Goal: Task Accomplishment & Management: Complete application form

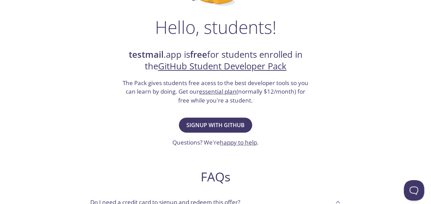
scroll to position [93, 0]
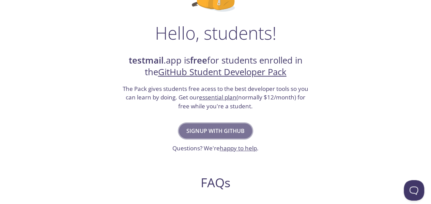
click at [213, 132] on span "Signup with GitHub" at bounding box center [216, 131] width 58 height 10
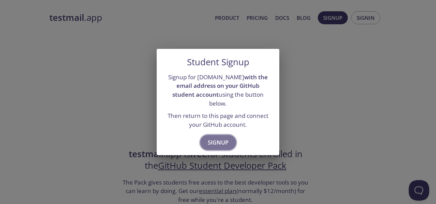
click at [215, 139] on span "Signup" at bounding box center [218, 142] width 21 height 10
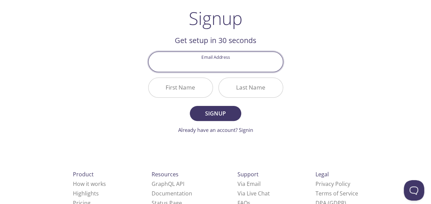
scroll to position [42, 0]
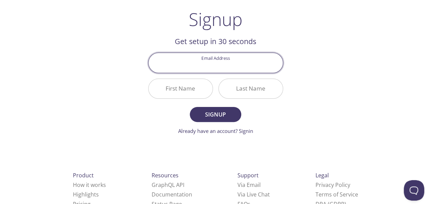
click at [195, 67] on input "Email Address" at bounding box center [216, 62] width 134 height 19
type input "[EMAIL_ADDRESS][DOMAIN_NAME]"
type input "ALLANUS"
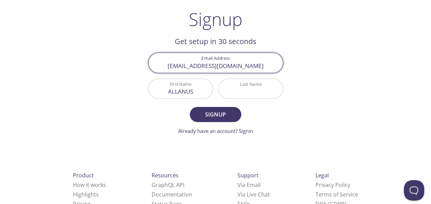
type input "DEUSDEDIT"
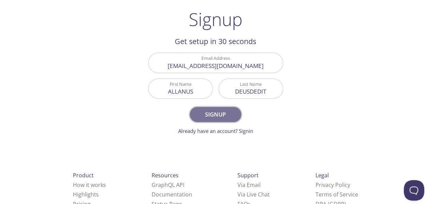
click at [223, 116] on span "Signup" at bounding box center [215, 114] width 36 height 10
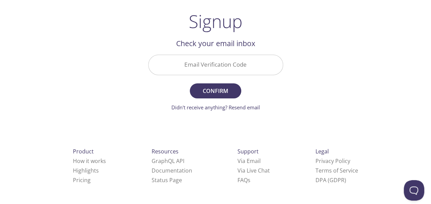
scroll to position [39, 0]
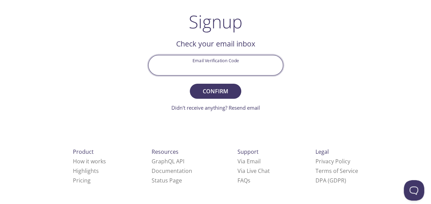
click at [183, 64] on input "Email Verification Code" at bounding box center [216, 64] width 134 height 19
type input "TDAKQQM"
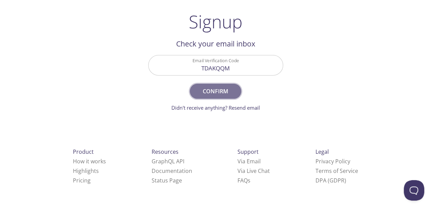
click at [220, 90] on span "Confirm" at bounding box center [215, 91] width 36 height 10
